Goal: Task Accomplishment & Management: Manage account settings

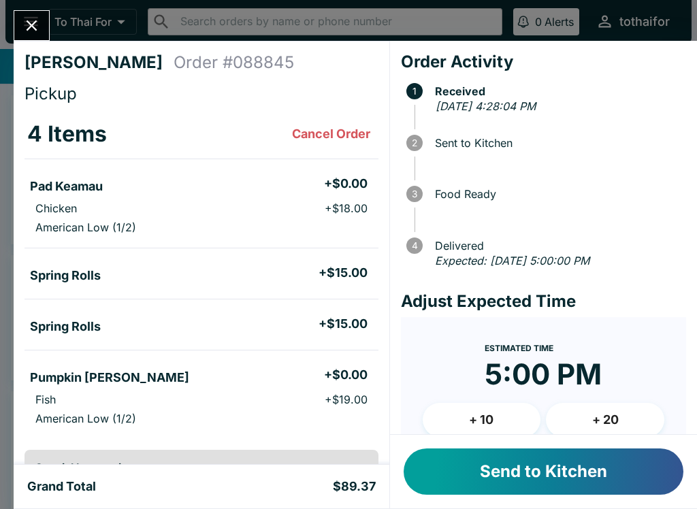
click at [580, 467] on button "Send to Kitchen" at bounding box center [543, 471] width 280 height 46
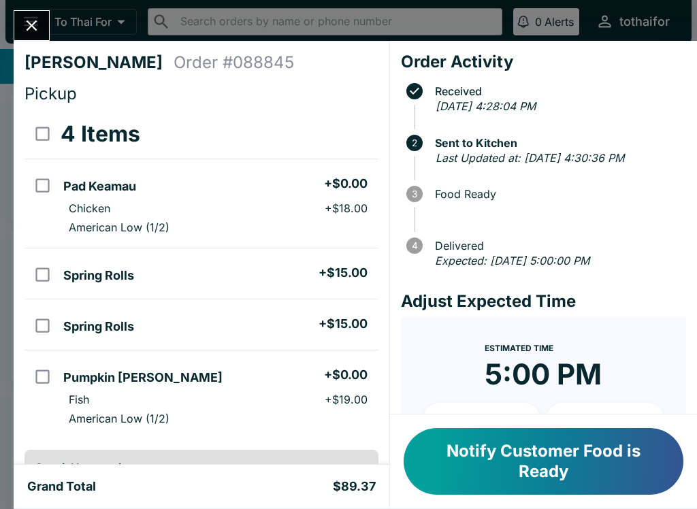
click at [29, 24] on icon "Close" at bounding box center [32, 25] width 11 height 11
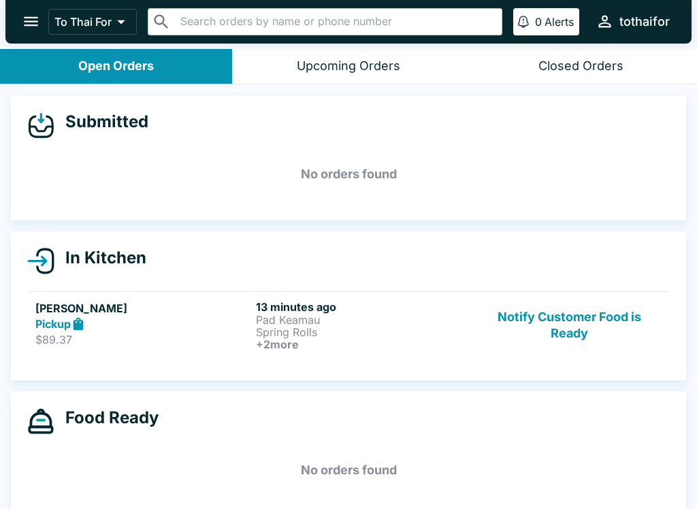
click at [169, 333] on p "$89.37" at bounding box center [142, 340] width 215 height 14
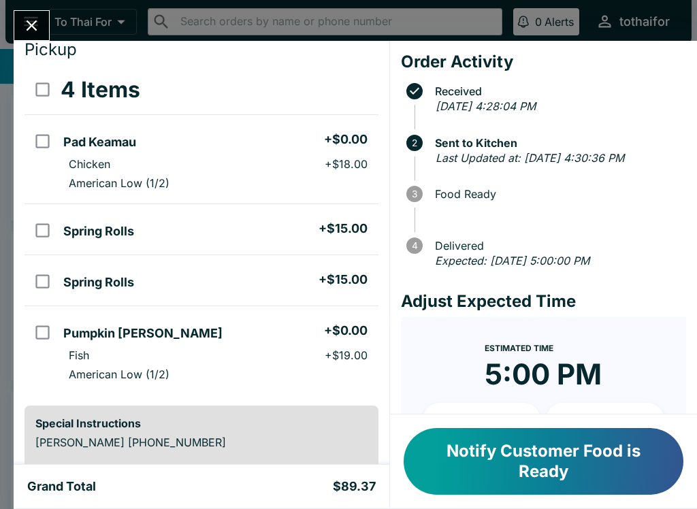
scroll to position [57, 0]
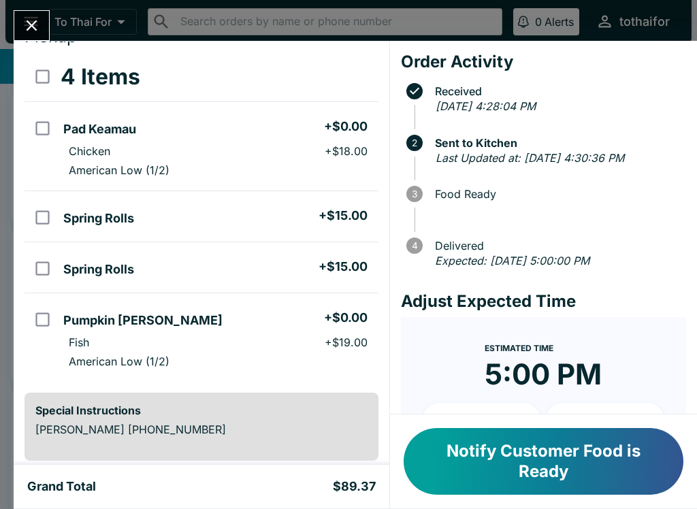
click at [32, 28] on icon "Close" at bounding box center [31, 25] width 18 height 18
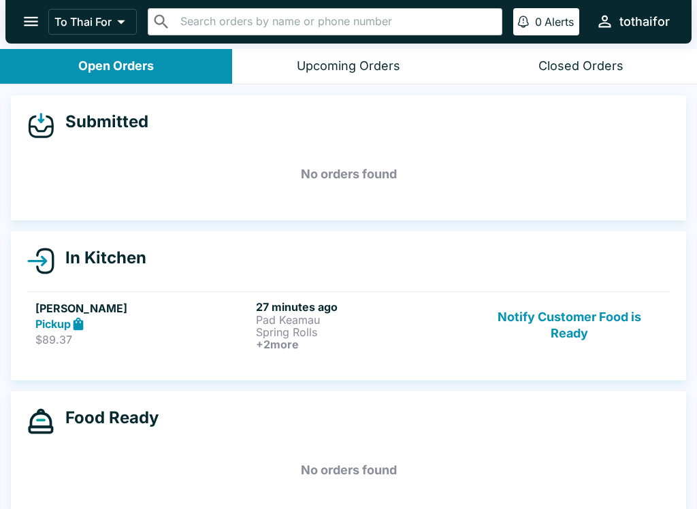
click at [416, 319] on p "Pad Keamau" at bounding box center [363, 320] width 215 height 12
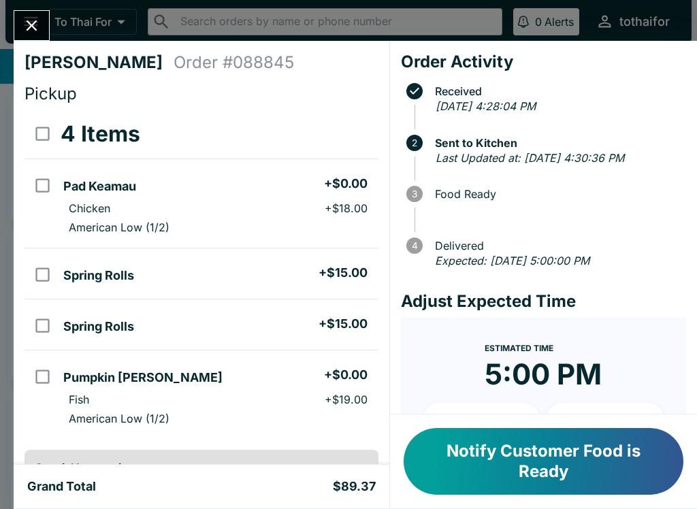
click at [36, 21] on icon "Close" at bounding box center [32, 25] width 11 height 11
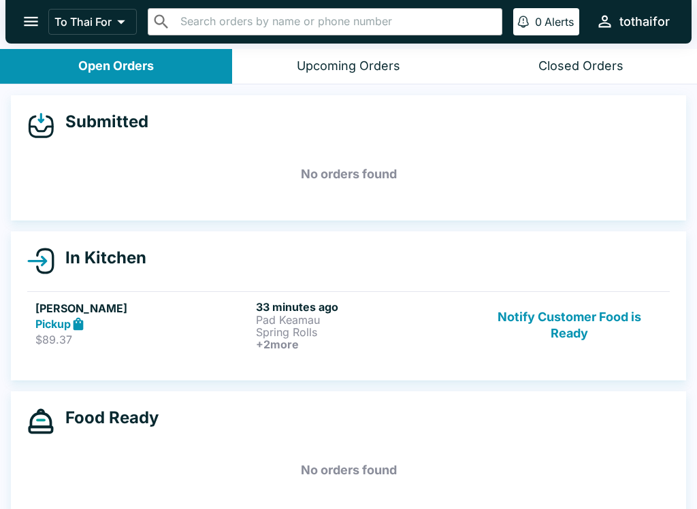
click at [591, 337] on button "Notify Customer Food is Ready" at bounding box center [569, 325] width 184 height 50
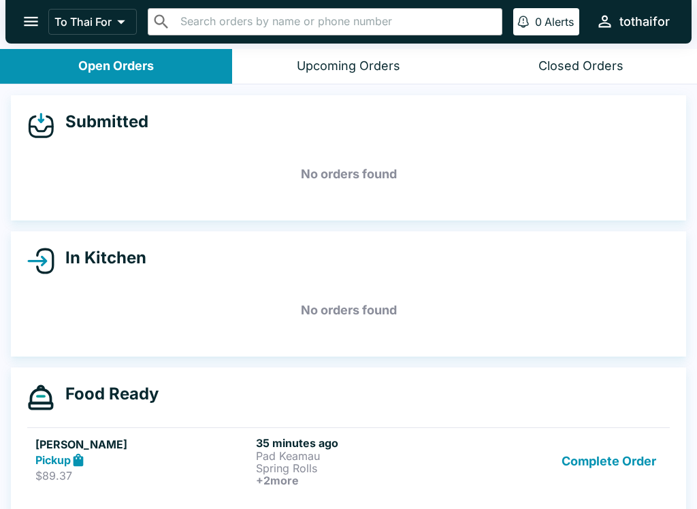
click at [623, 442] on button "Complete Order" at bounding box center [608, 461] width 105 height 50
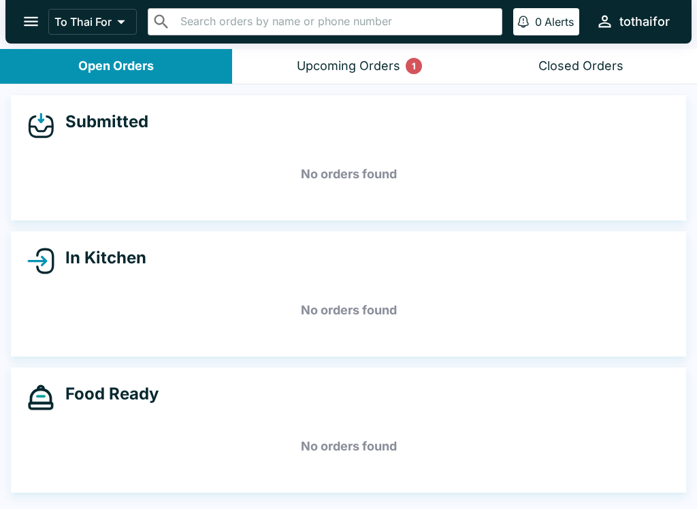
click at [354, 66] on div "Upcoming Orders 1" at bounding box center [348, 67] width 103 height 16
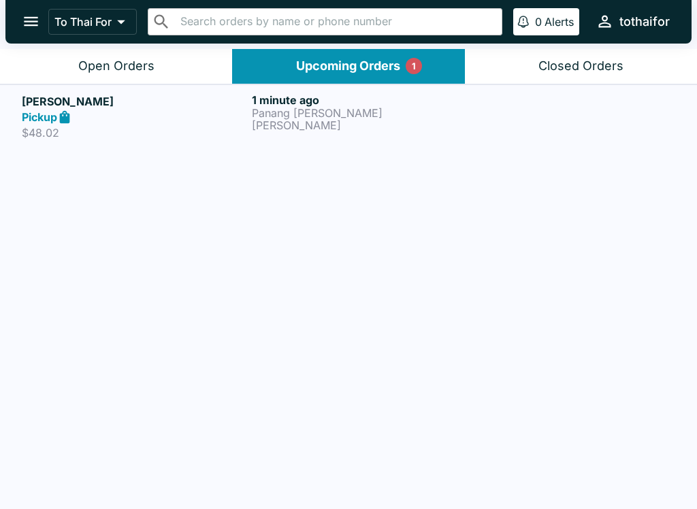
click at [453, 132] on div "1 minute ago [PERSON_NAME]" at bounding box center [364, 116] width 224 height 47
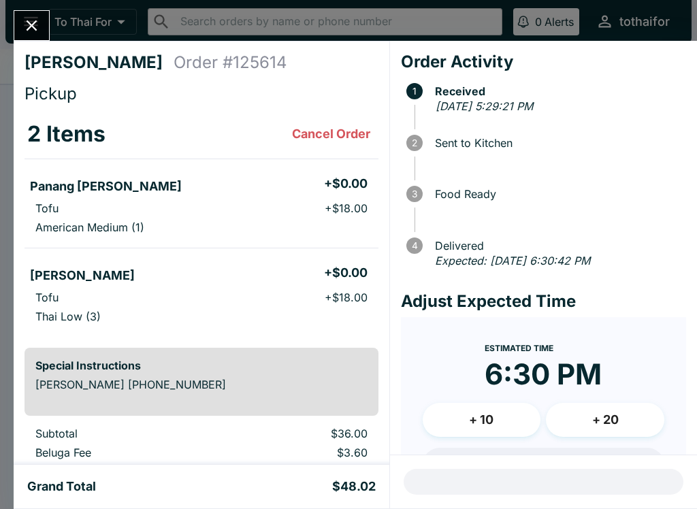
click at [30, 29] on icon "Close" at bounding box center [31, 25] width 18 height 18
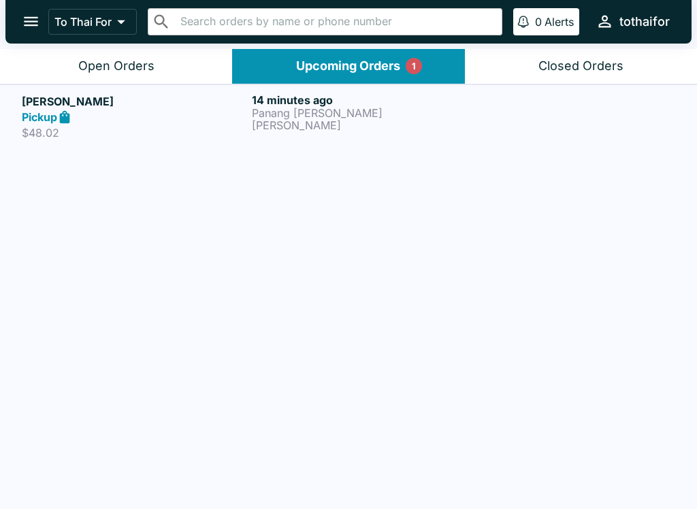
click at [112, 80] on button "Open Orders" at bounding box center [116, 66] width 232 height 35
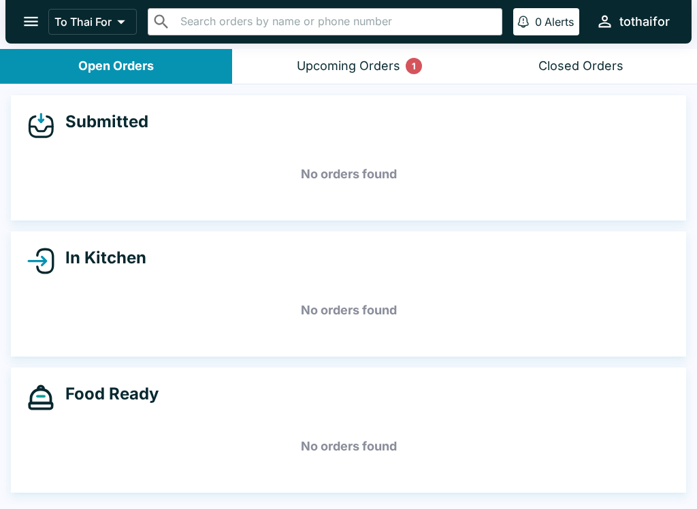
click at [292, 62] on button "Upcoming Orders 1" at bounding box center [348, 66] width 232 height 35
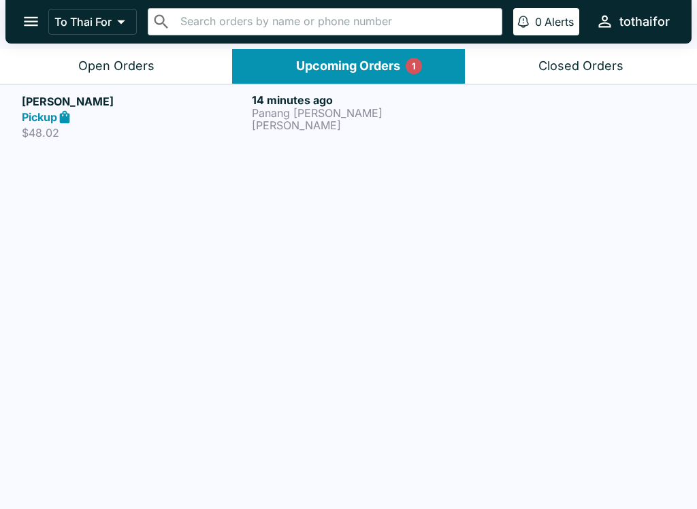
click at [97, 122] on div "Pickup" at bounding box center [134, 118] width 224 height 16
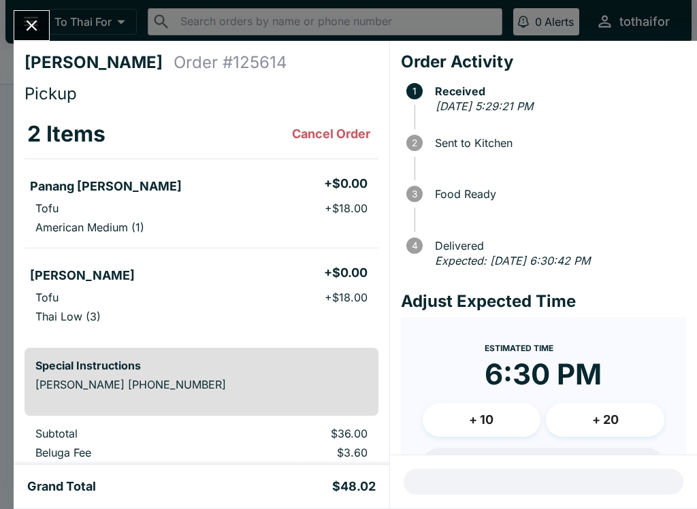
click at [27, 21] on icon "Close" at bounding box center [32, 25] width 11 height 11
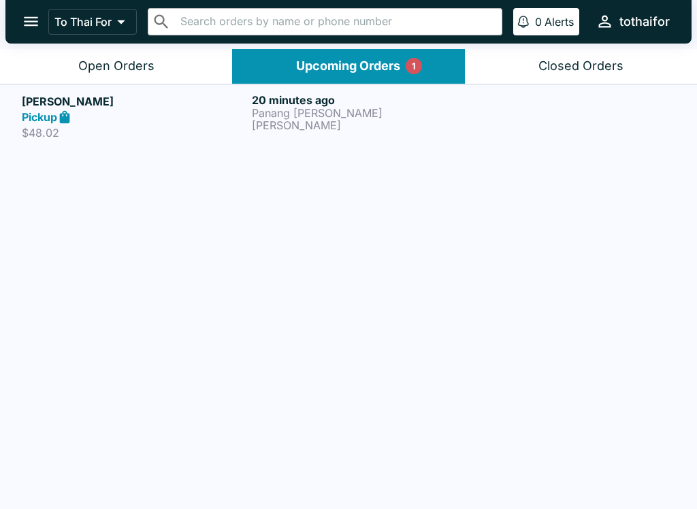
click at [85, 77] on button "Open Orders" at bounding box center [116, 66] width 232 height 35
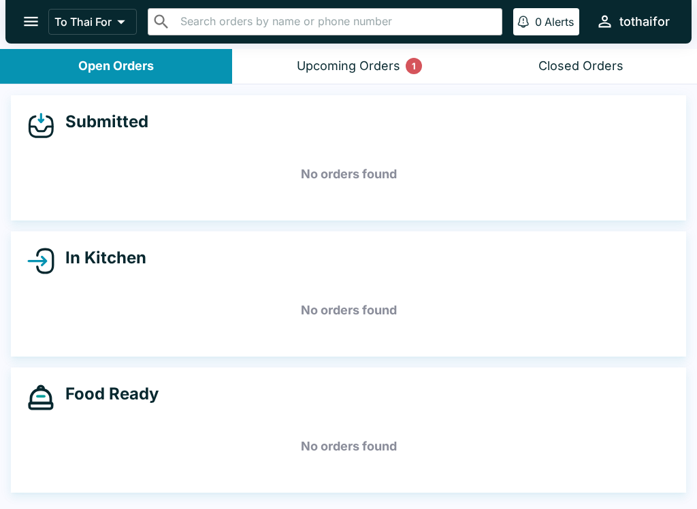
click at [350, 50] on button "Upcoming Orders 1" at bounding box center [348, 66] width 232 height 35
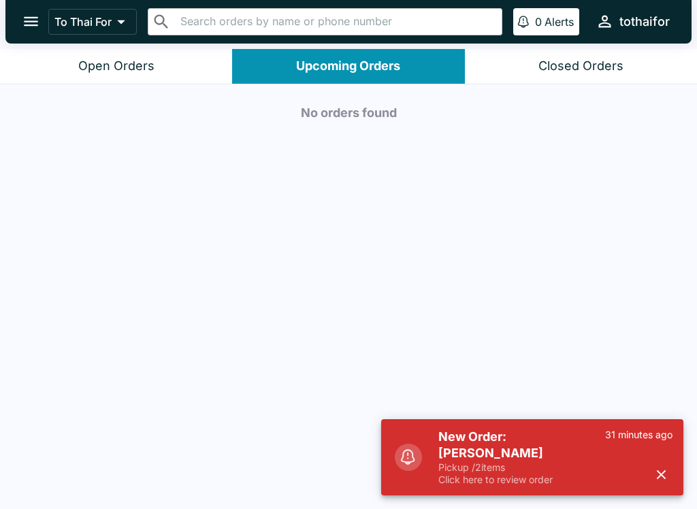
click at [169, 66] on button "Open Orders" at bounding box center [116, 66] width 232 height 35
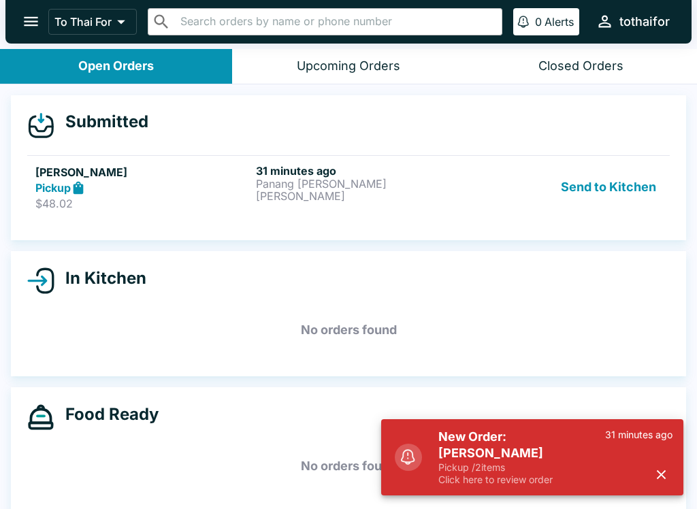
click at [622, 184] on button "Send to Kitchen" at bounding box center [608, 187] width 106 height 47
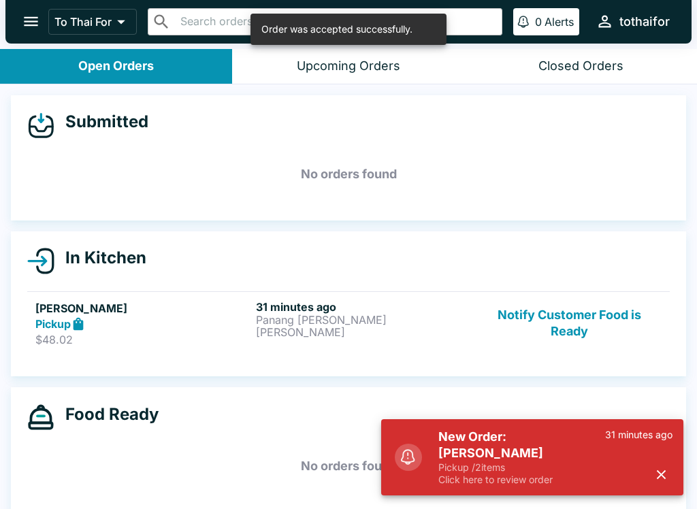
click at [657, 473] on icon "button" at bounding box center [661, 475] width 16 height 16
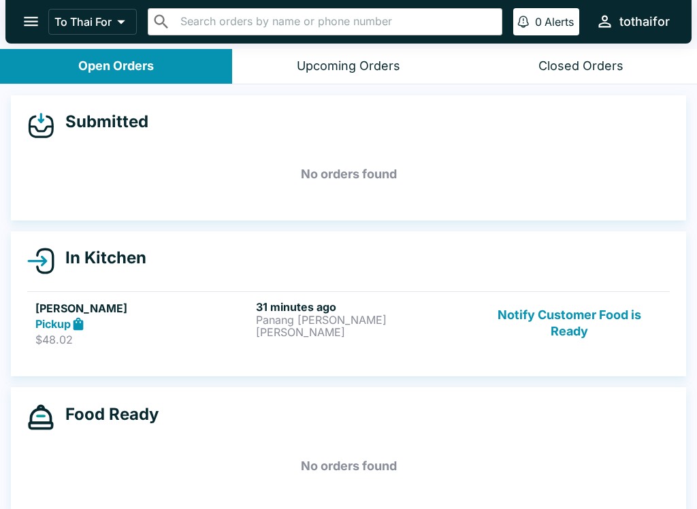
click at [180, 331] on div "[PERSON_NAME] Pickup $48.02" at bounding box center [142, 323] width 215 height 47
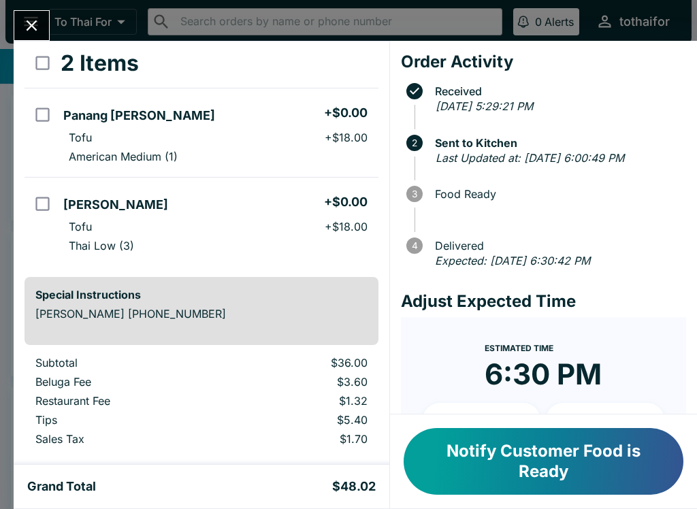
scroll to position [72, 0]
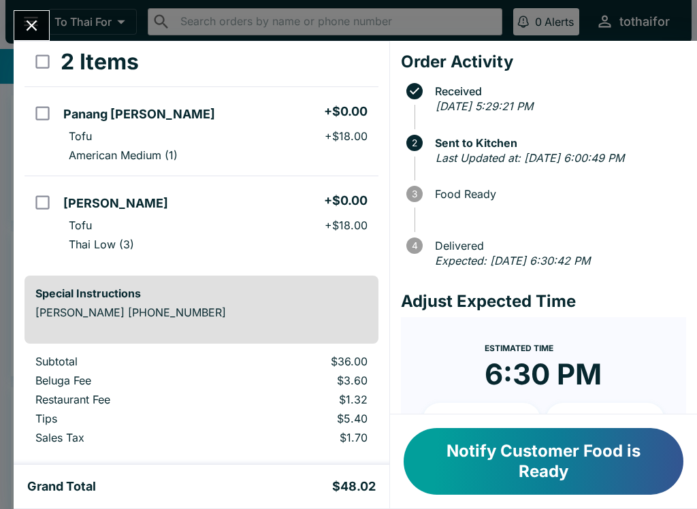
click at [44, 29] on button "Close" at bounding box center [31, 25] width 35 height 29
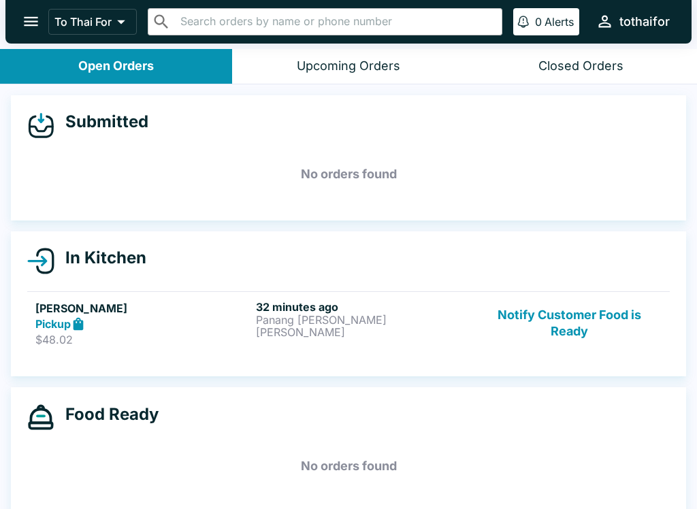
click at [348, 326] on p "[PERSON_NAME]" at bounding box center [363, 332] width 215 height 12
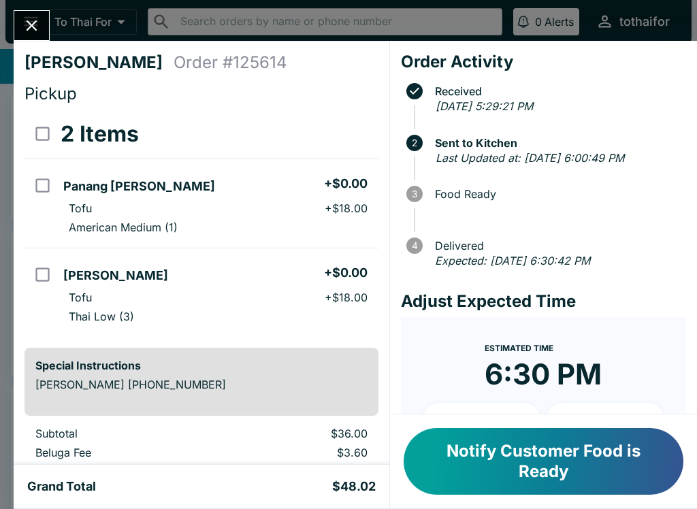
click at [29, 25] on icon "Close" at bounding box center [31, 25] width 18 height 18
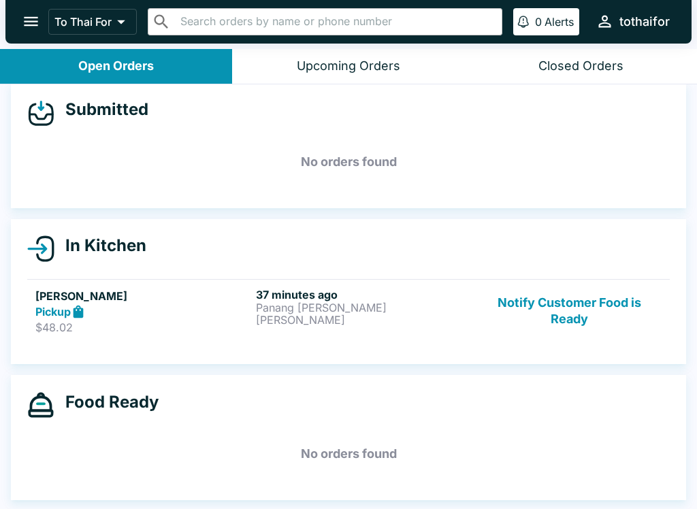
scroll to position [12, 0]
click at [571, 320] on button "Notify Customer Food is Ready" at bounding box center [569, 311] width 184 height 47
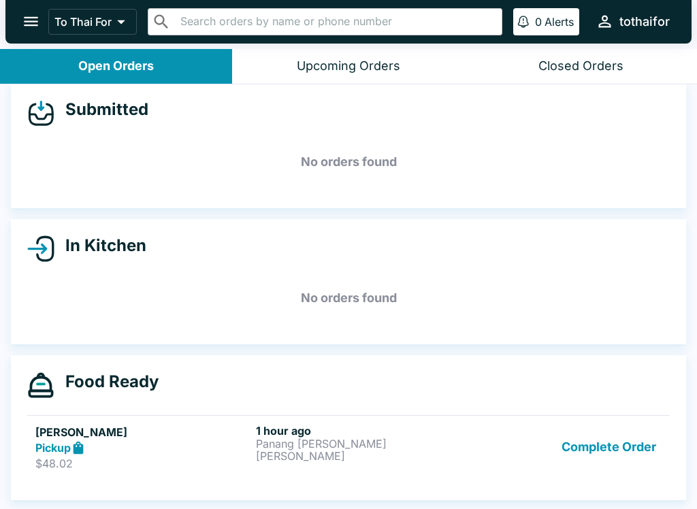
click at [597, 458] on button "Complete Order" at bounding box center [608, 447] width 105 height 47
